Goal: Information Seeking & Learning: Compare options

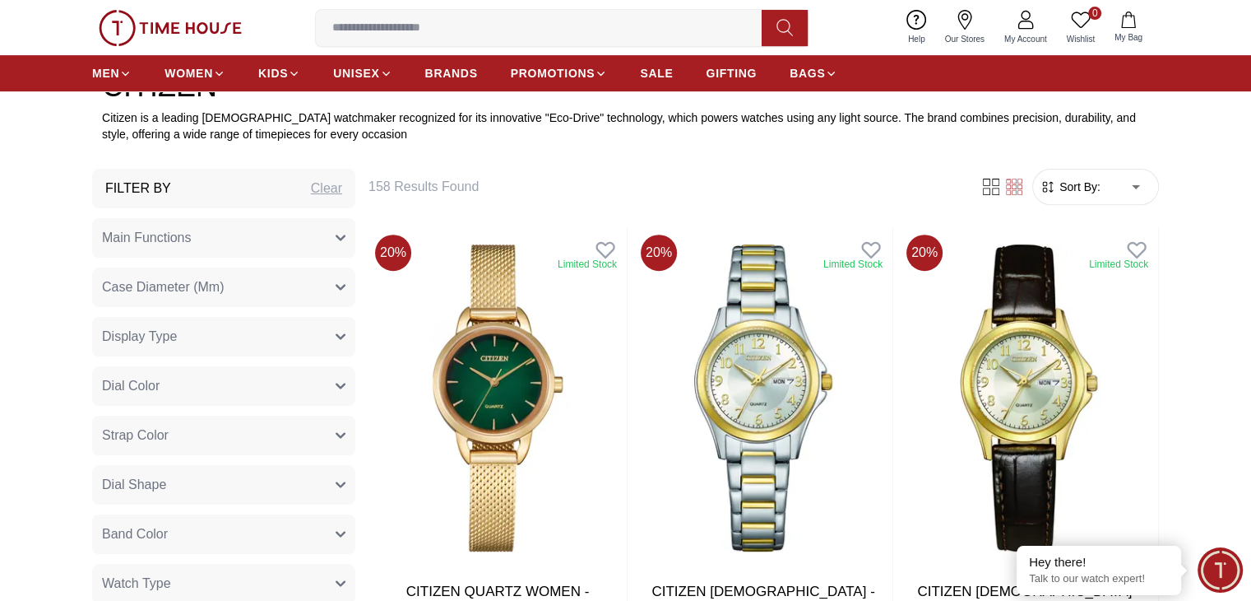
scroll to position [658, 0]
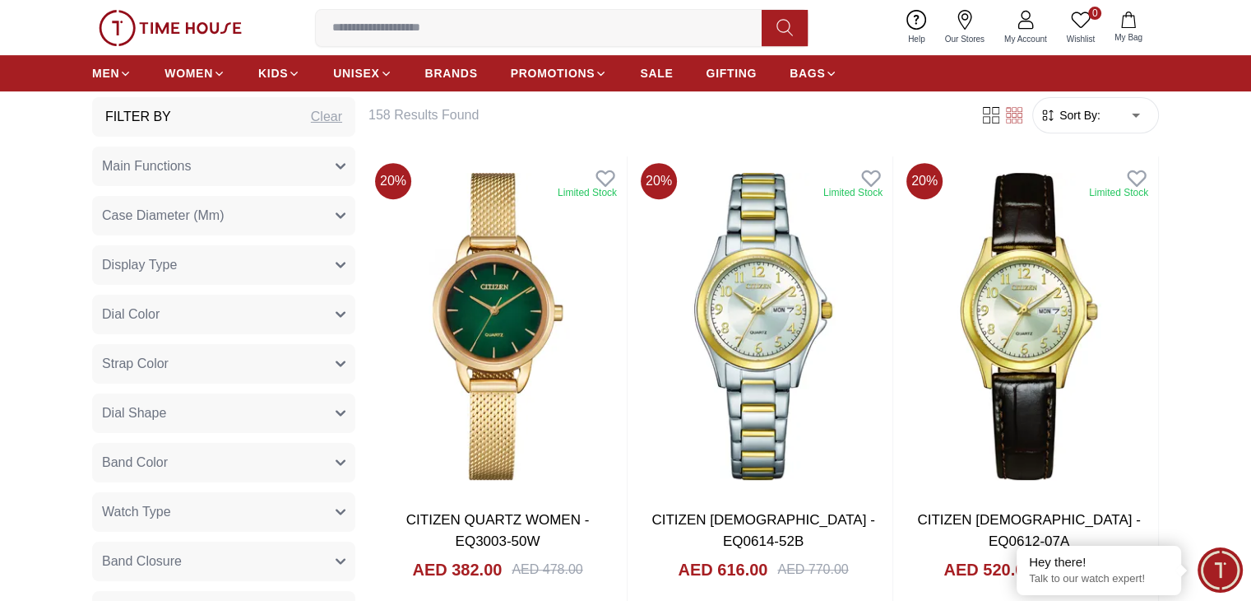
click at [1080, 119] on span "Sort By:" at bounding box center [1078, 115] width 44 height 16
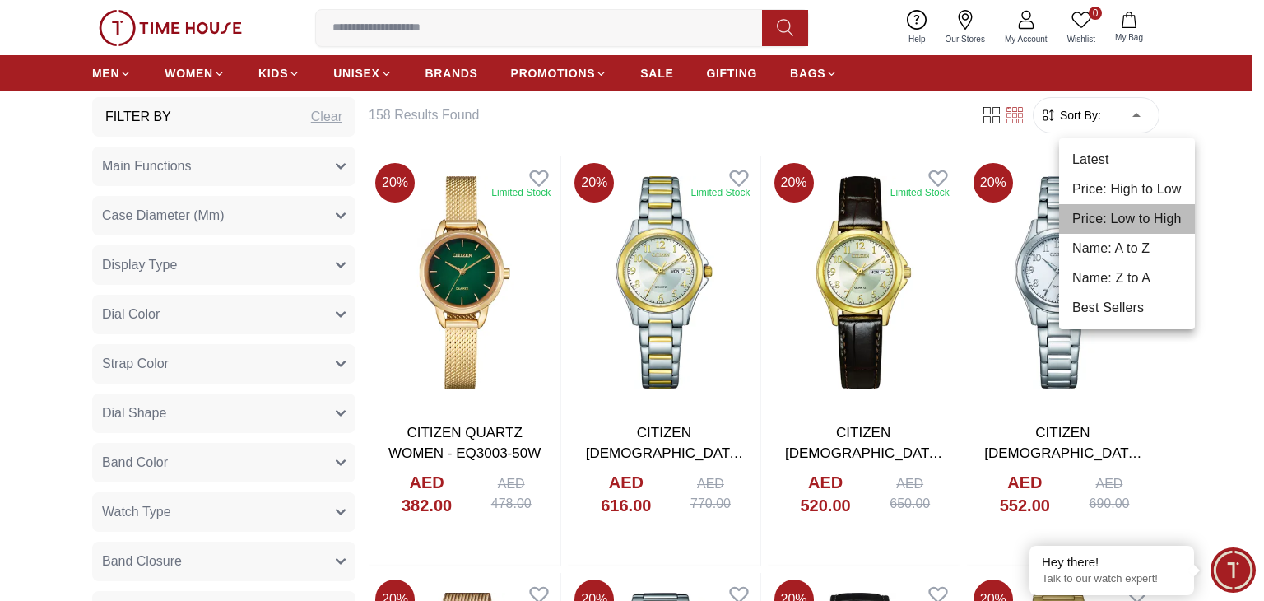
click at [1130, 216] on li "Price: Low to High" at bounding box center [1127, 219] width 136 height 30
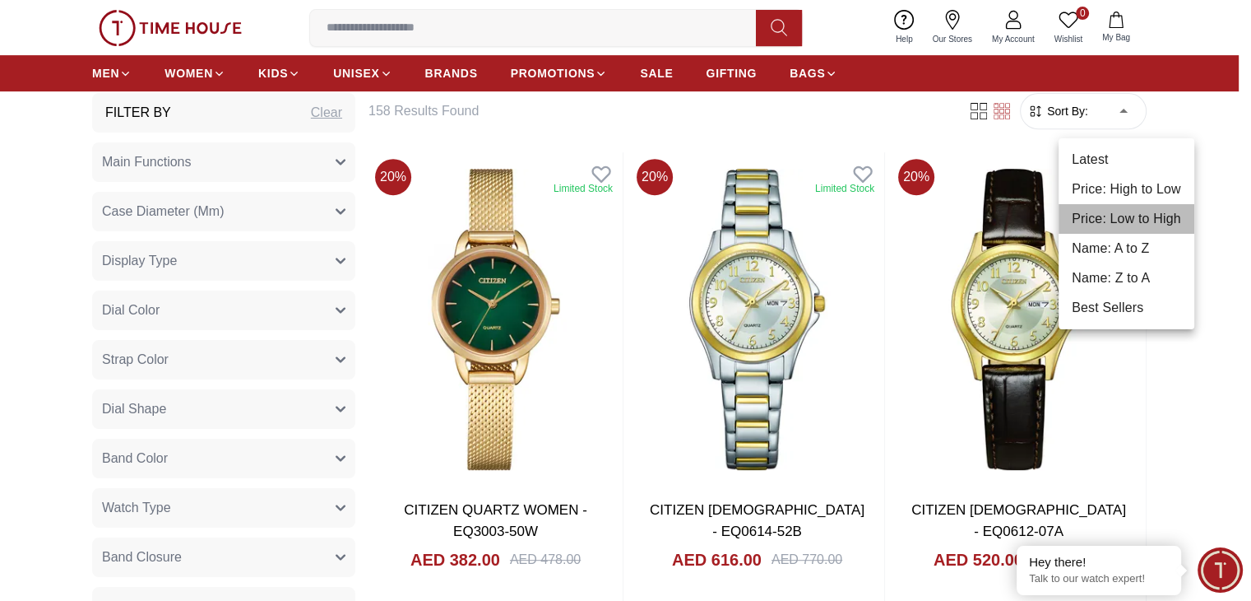
type input "*"
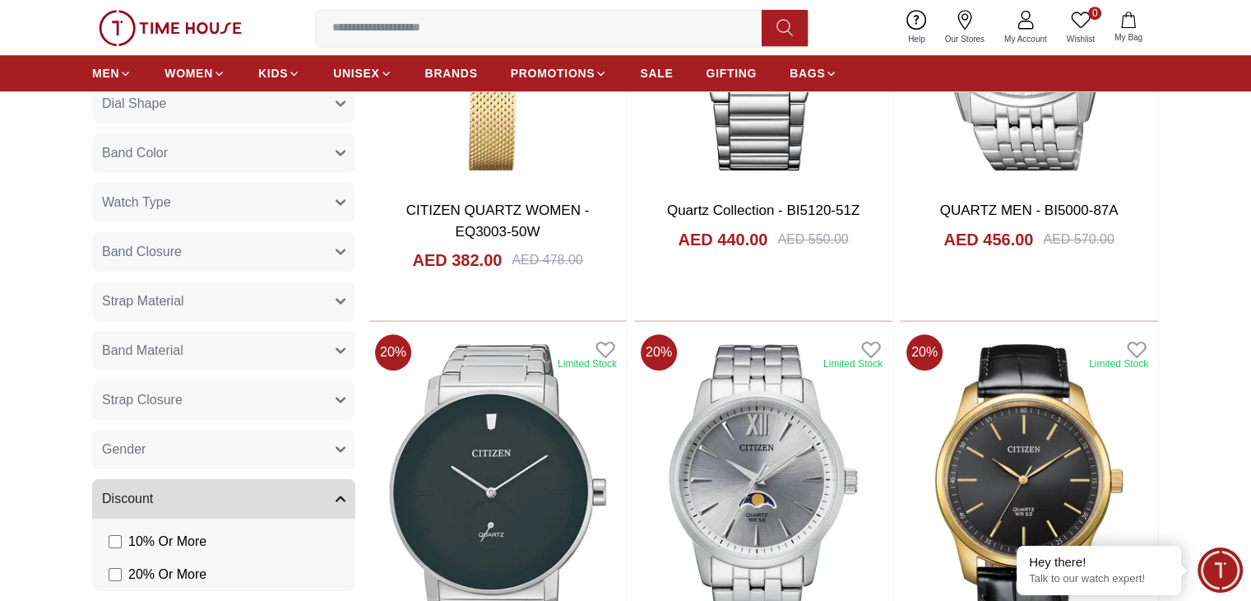
scroll to position [987, 0]
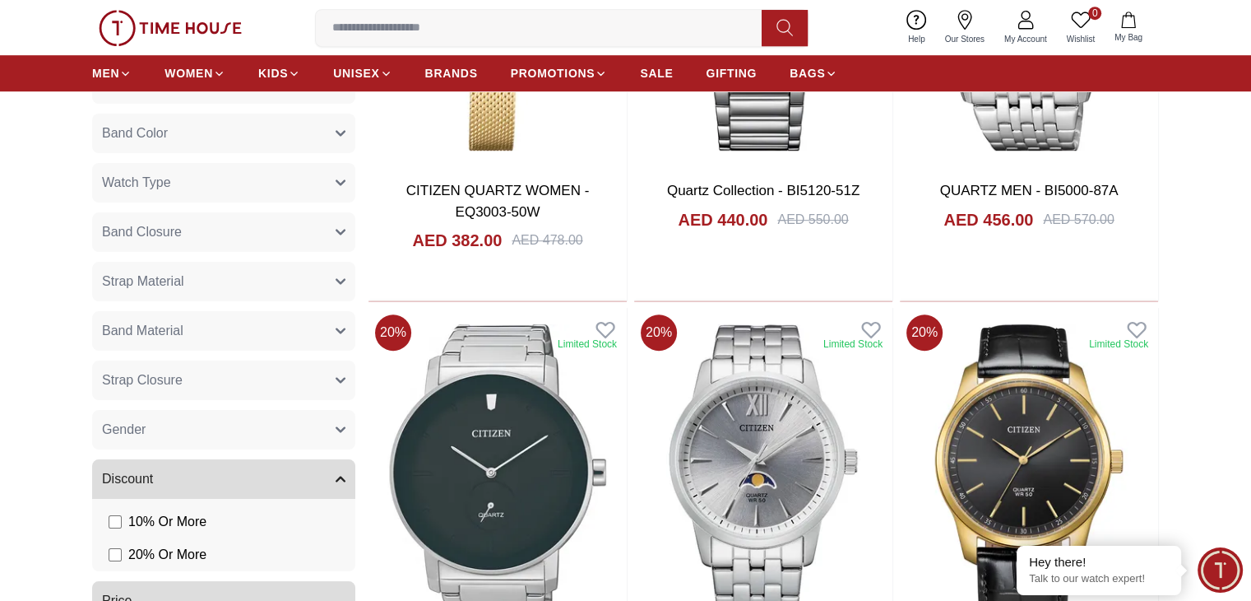
click at [338, 432] on icon "button" at bounding box center [341, 430] width 10 height 10
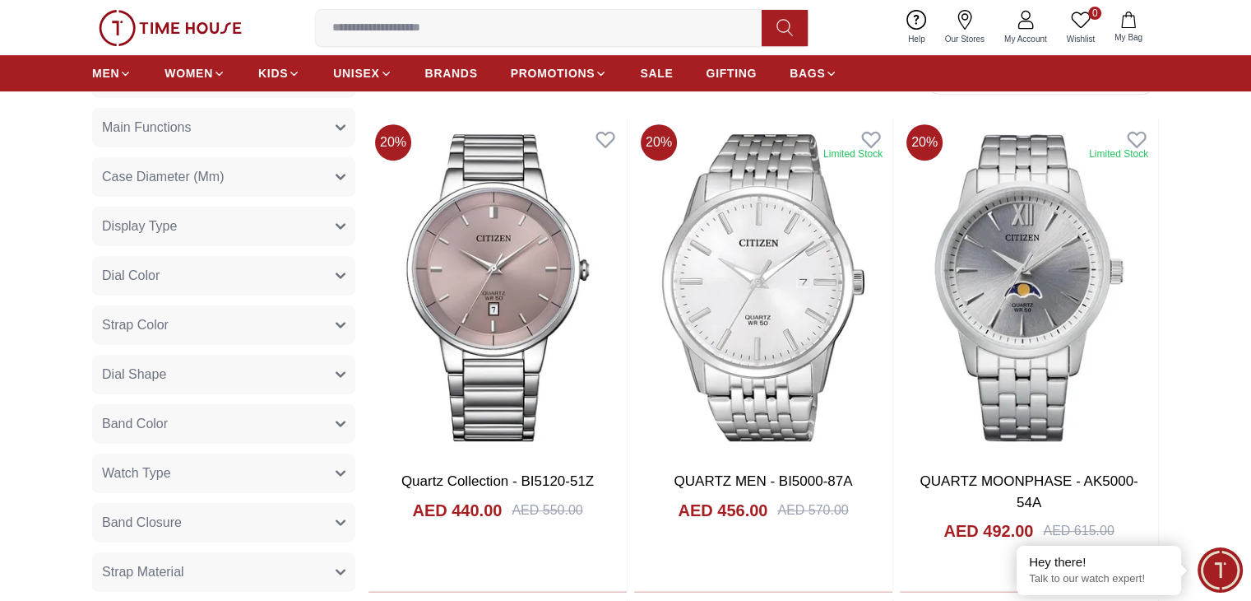
scroll to position [658, 0]
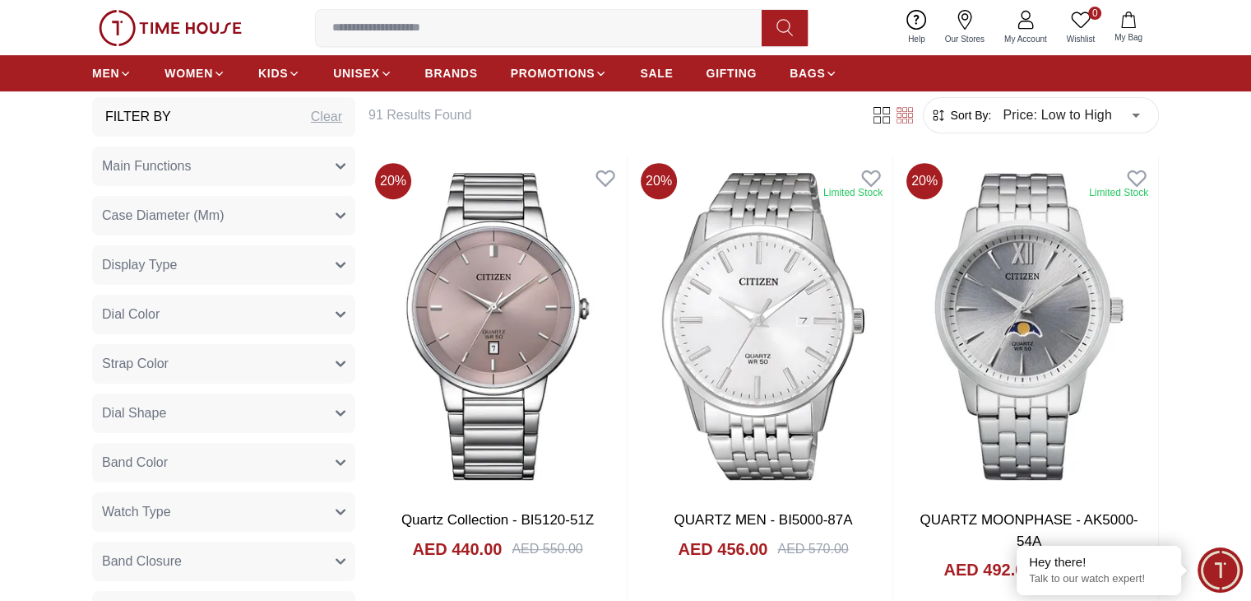
click at [170, 214] on span "Case Diameter (Mm)" at bounding box center [163, 216] width 122 height 20
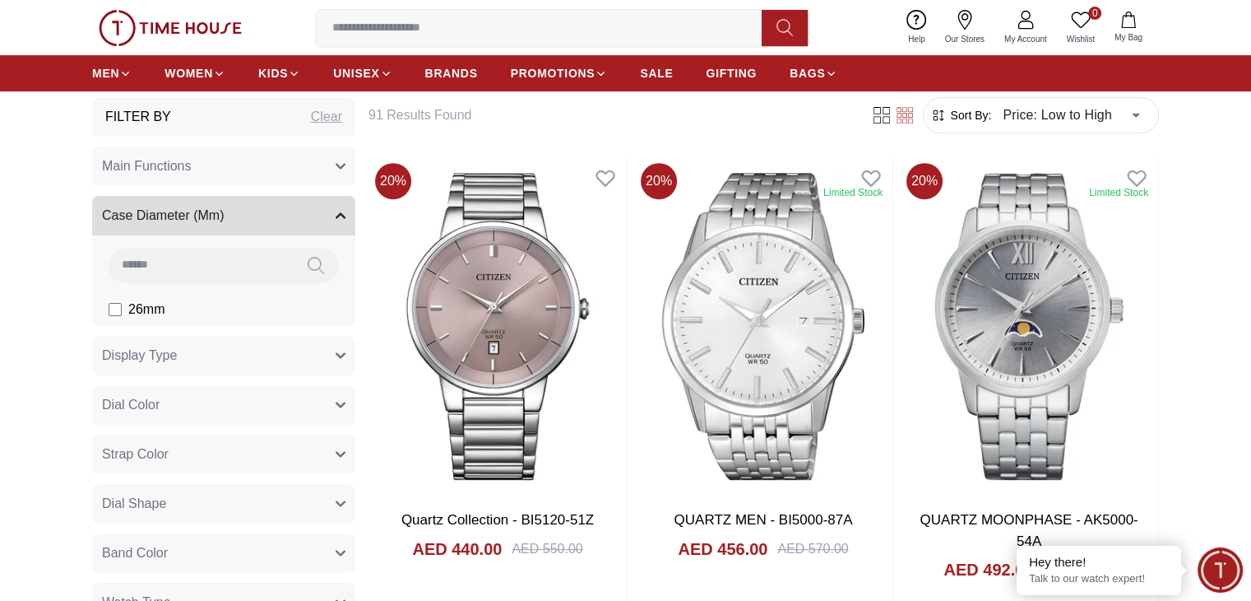
click at [170, 214] on span "Case Diameter (Mm)" at bounding box center [163, 216] width 122 height 20
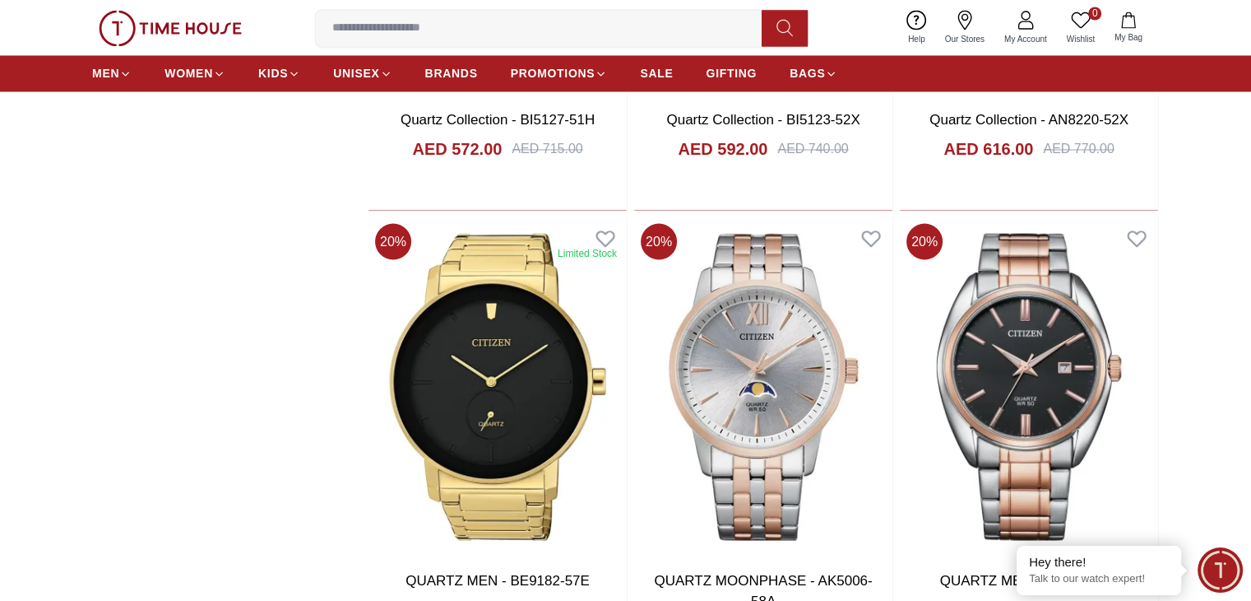
scroll to position [2627, 0]
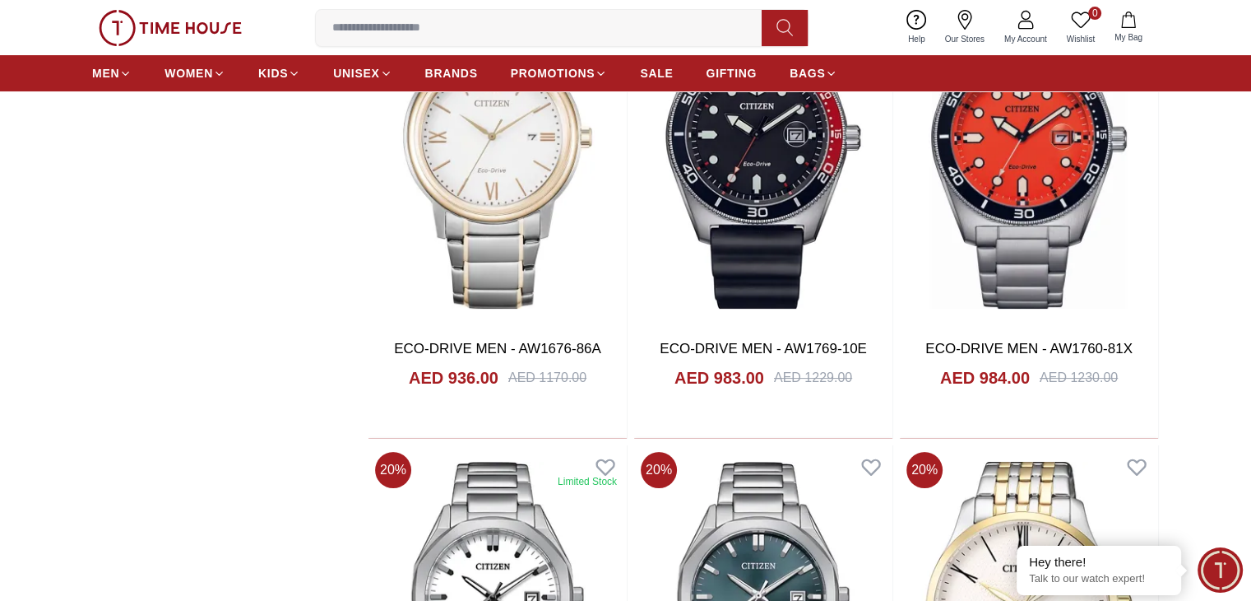
scroll to position [6823, 0]
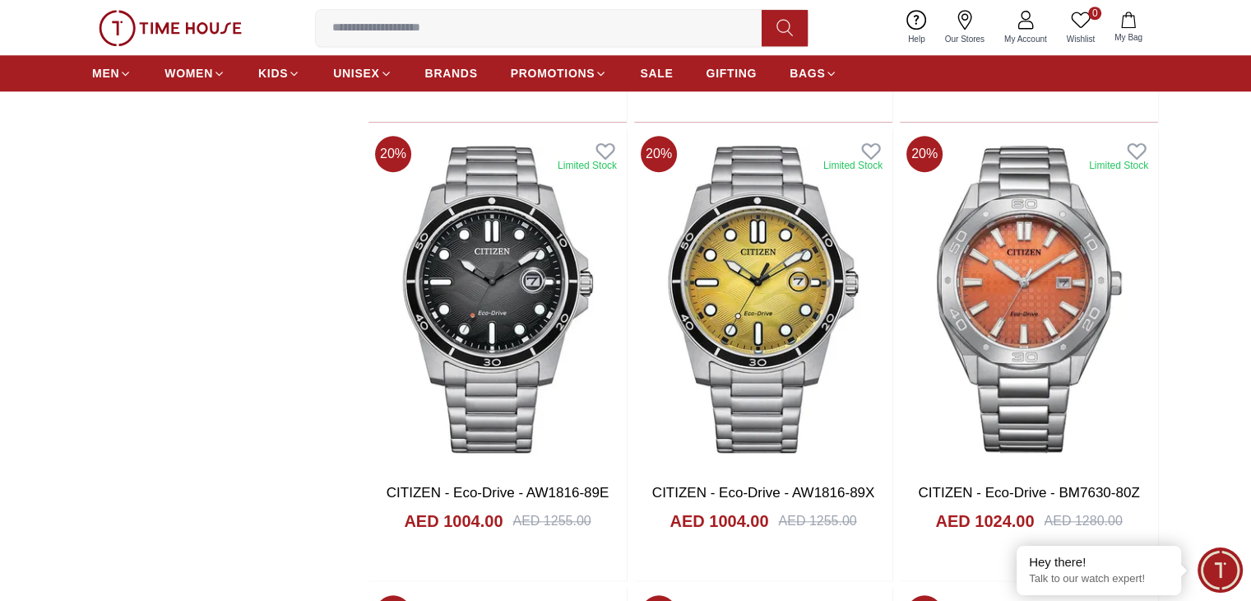
scroll to position [7399, 0]
